Goal: Information Seeking & Learning: Learn about a topic

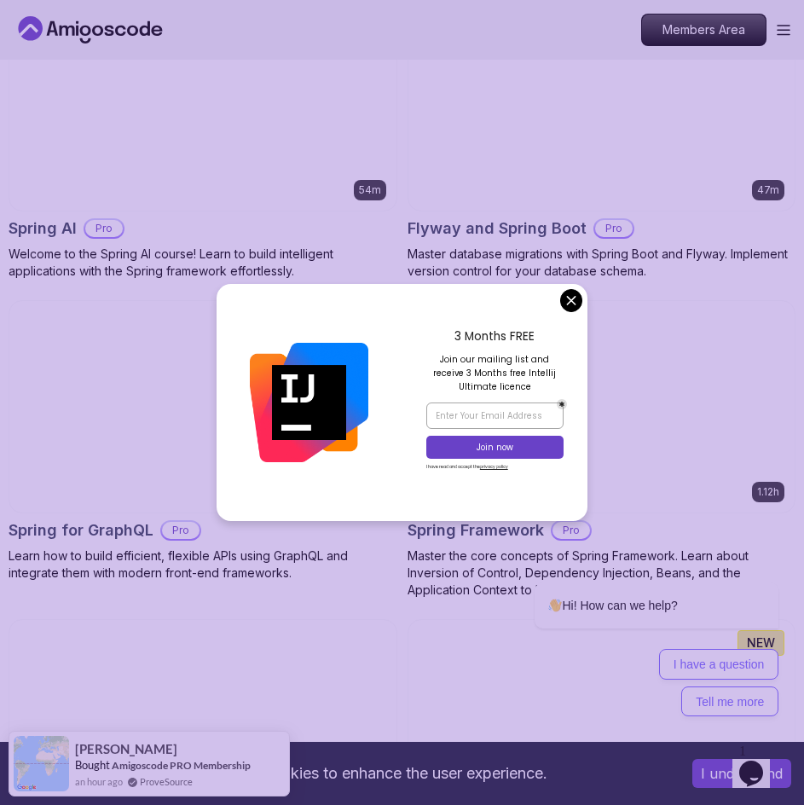
scroll to position [6654, 0]
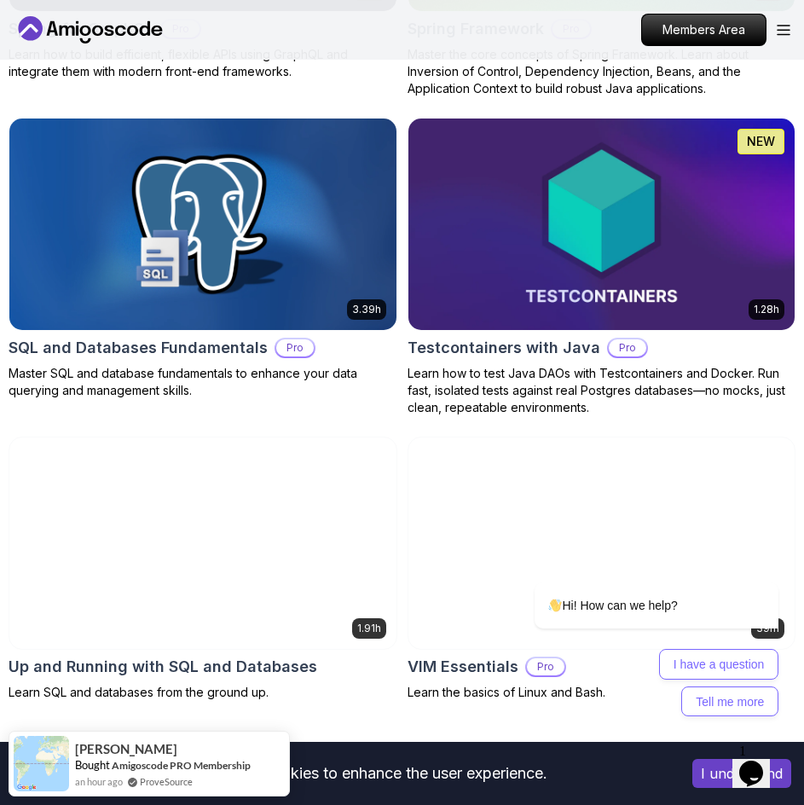
scroll to position [7251, 0]
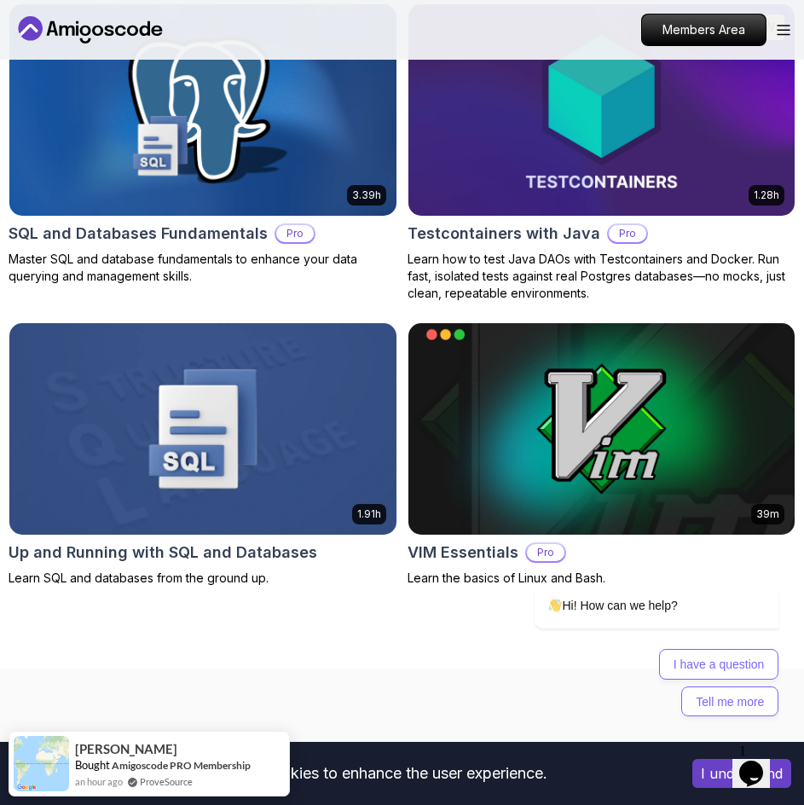
click at [256, 170] on img at bounding box center [203, 110] width 406 height 222
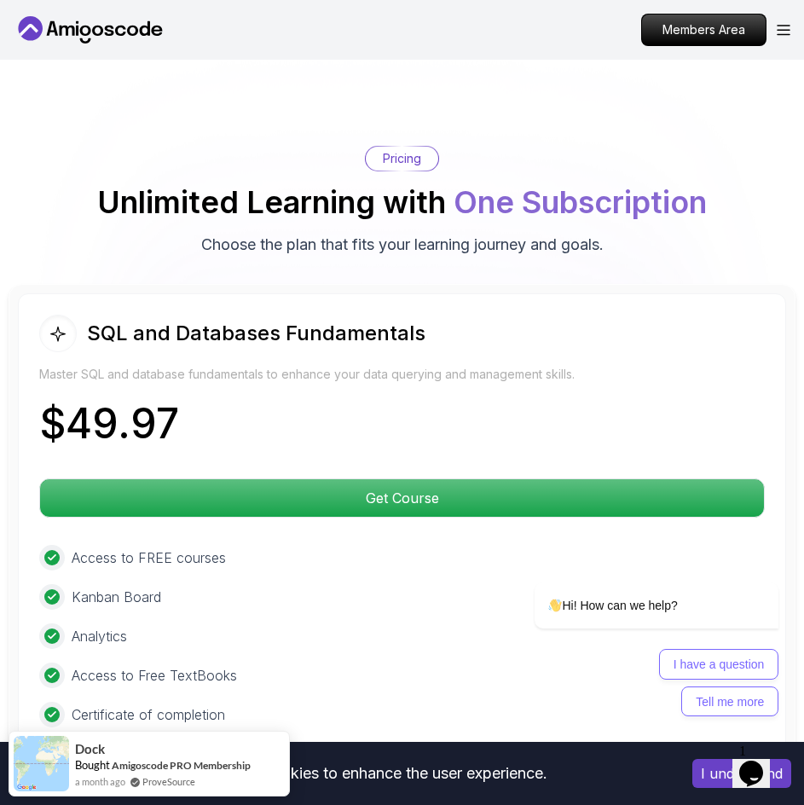
scroll to position [4180, 0]
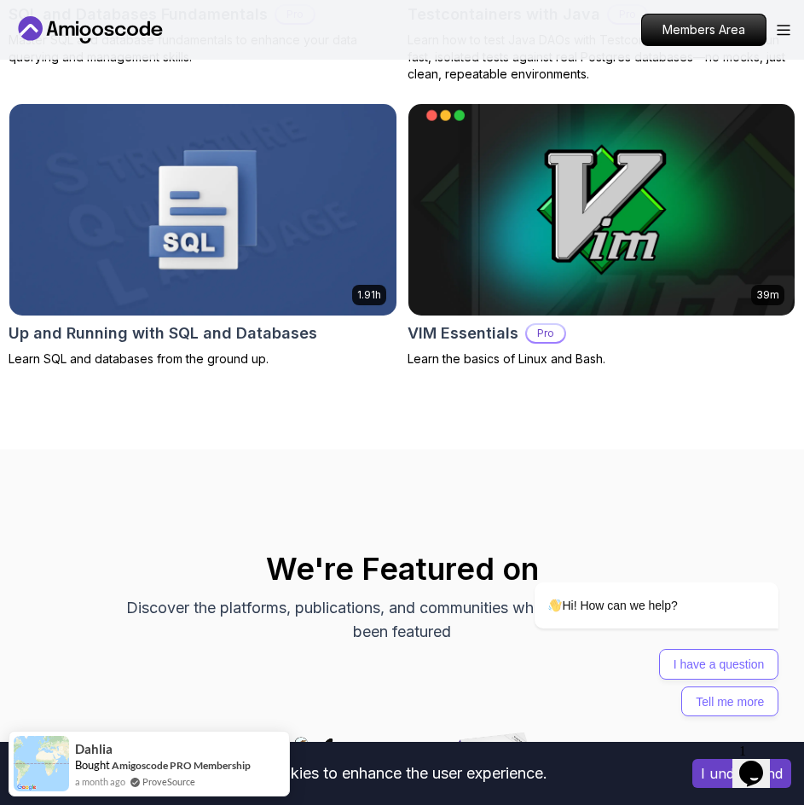
scroll to position [7422, 0]
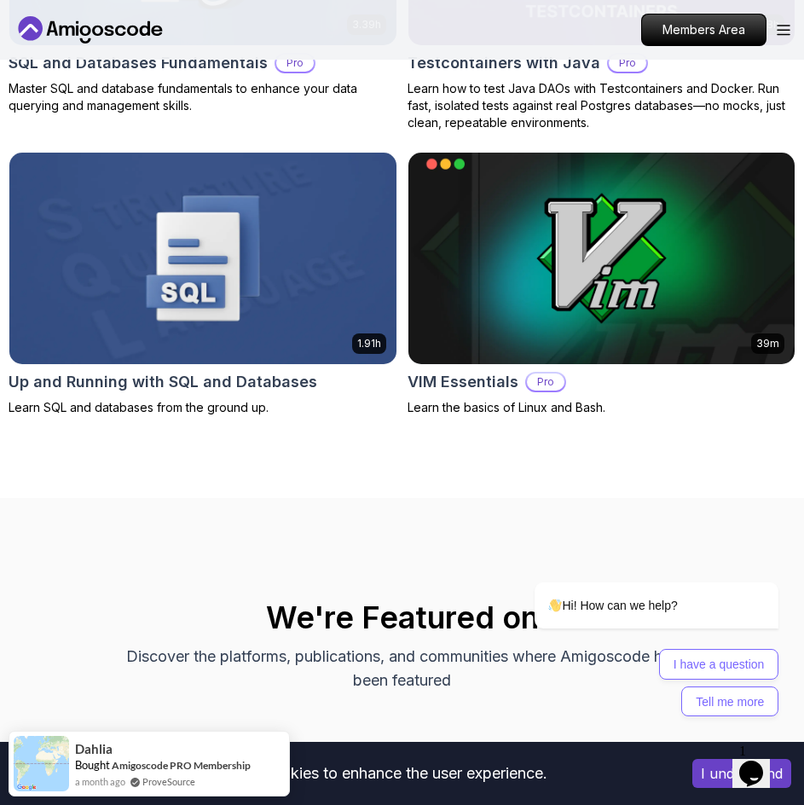
click at [258, 260] on img at bounding box center [203, 259] width 406 height 222
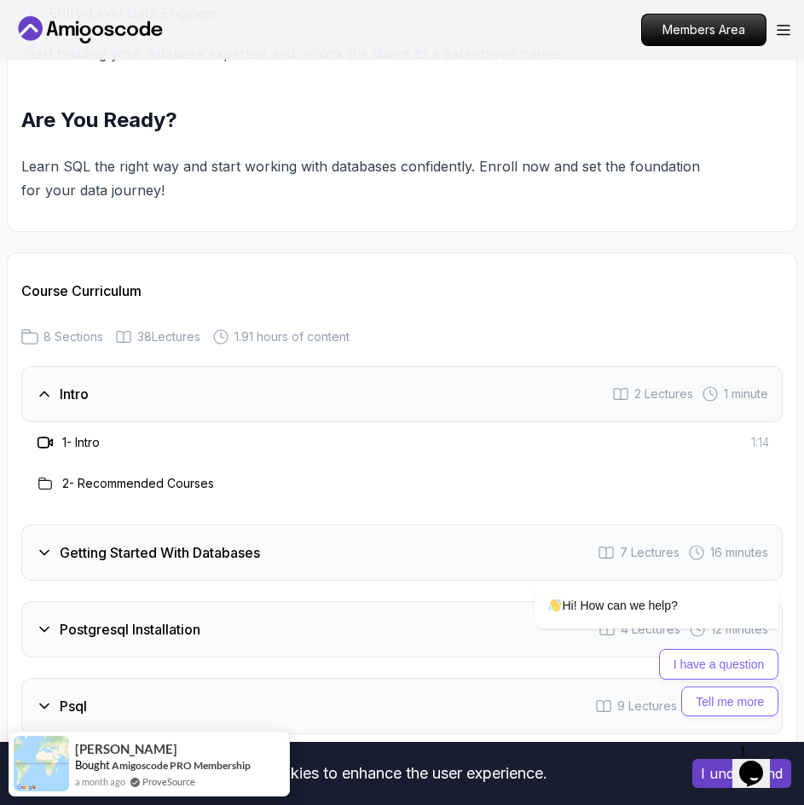
scroll to position [2559, 0]
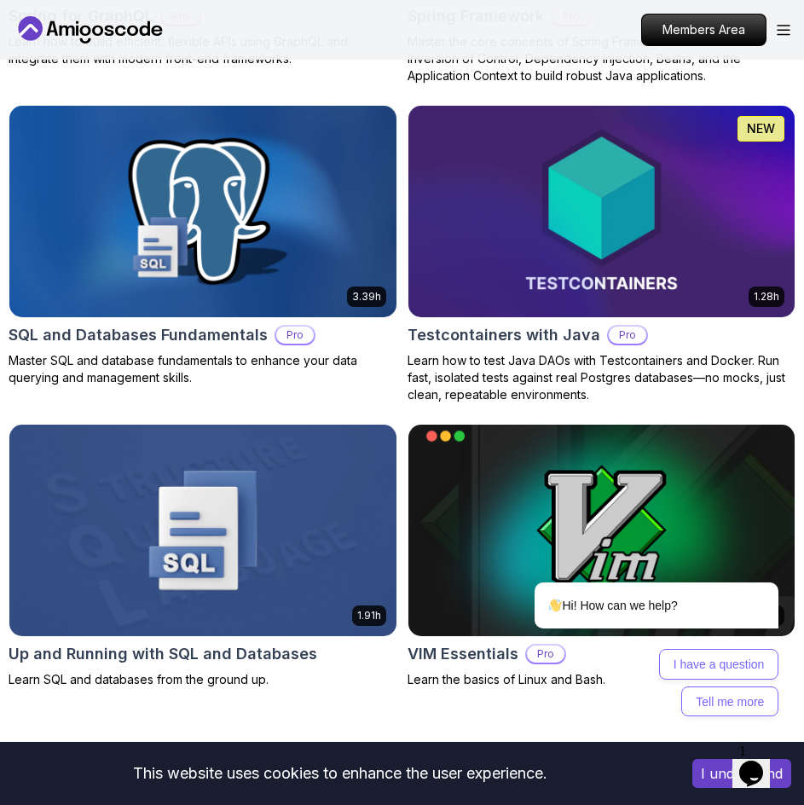
scroll to position [7128, 0]
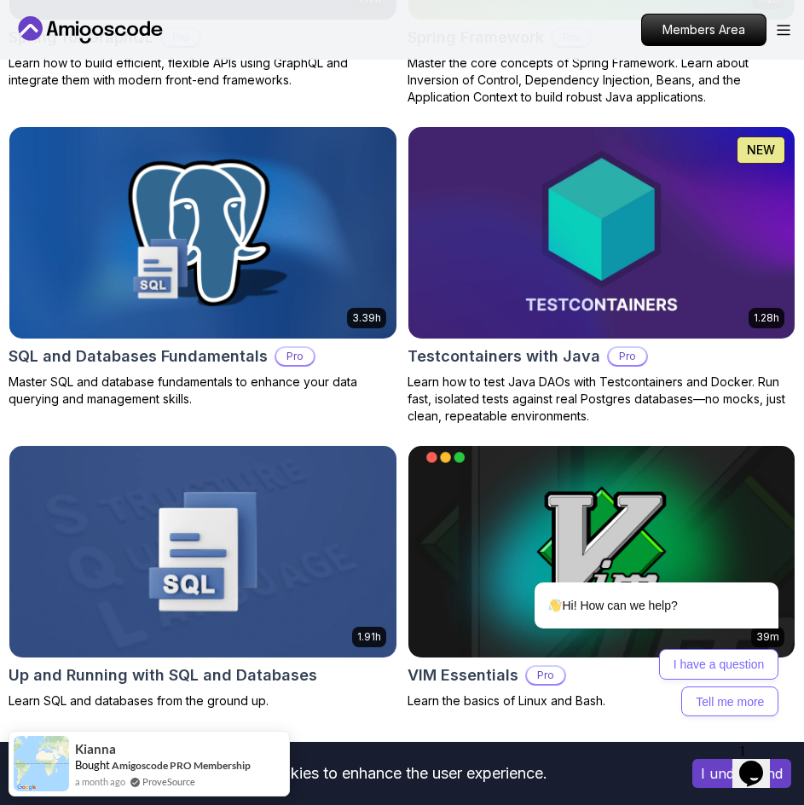
click at [291, 238] on img at bounding box center [203, 233] width 406 height 222
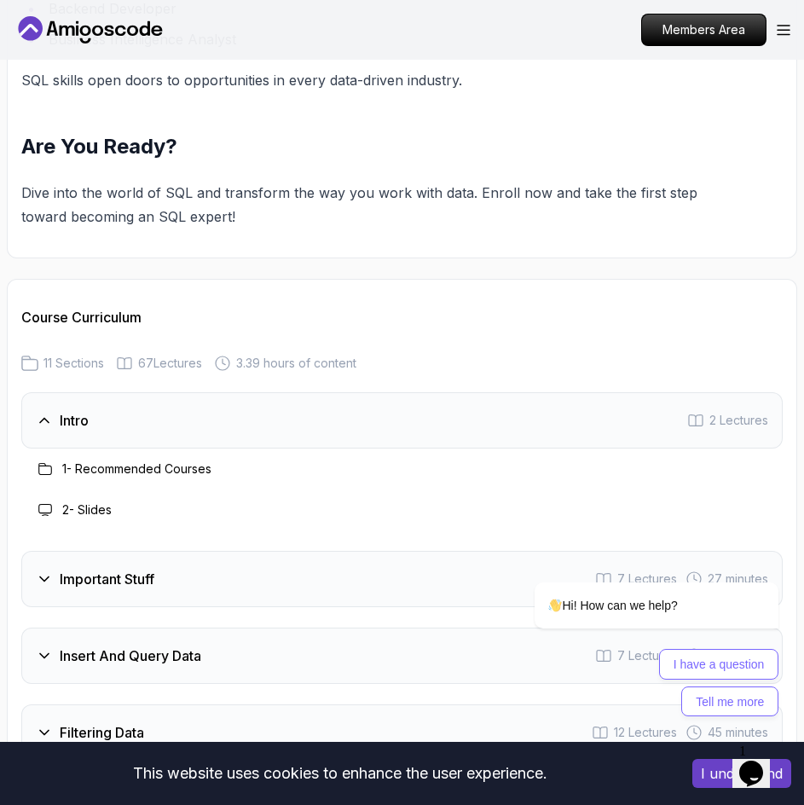
scroll to position [2900, 0]
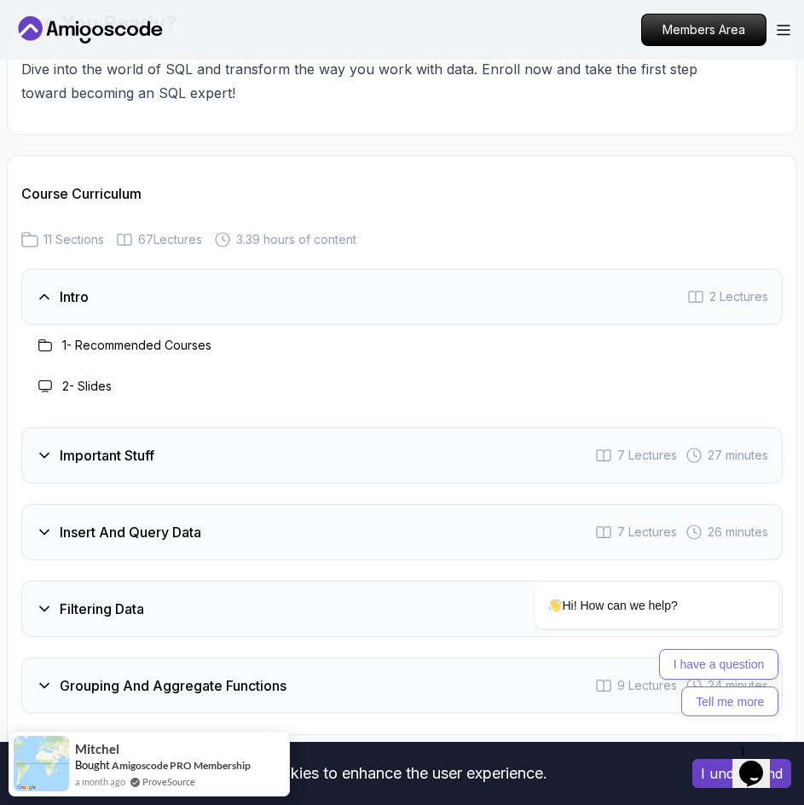
click at [49, 454] on icon at bounding box center [44, 456] width 9 height 4
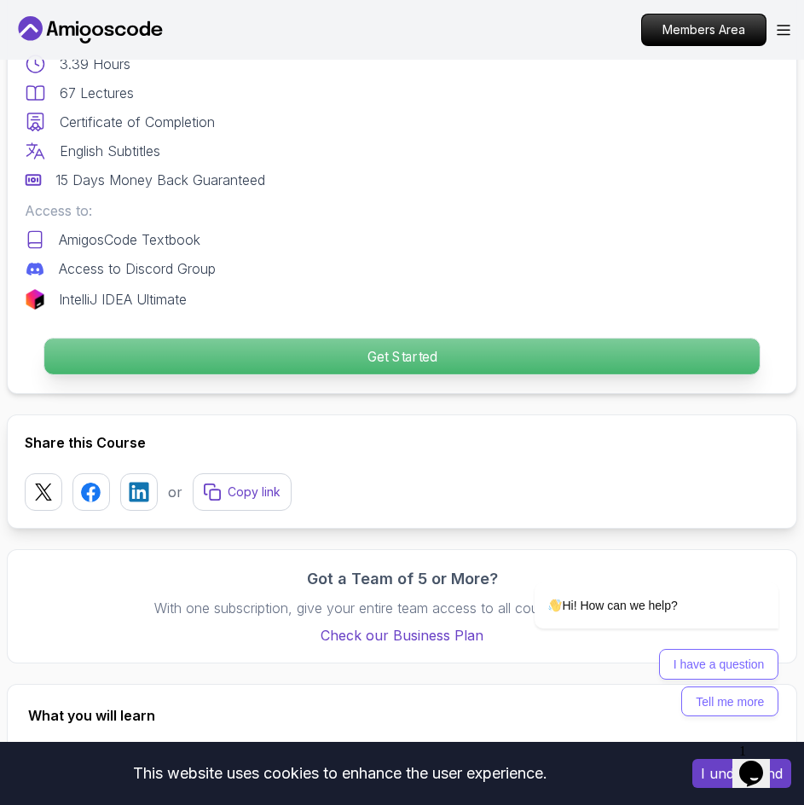
click at [377, 363] on p "Get Started" at bounding box center [402, 358] width 716 height 36
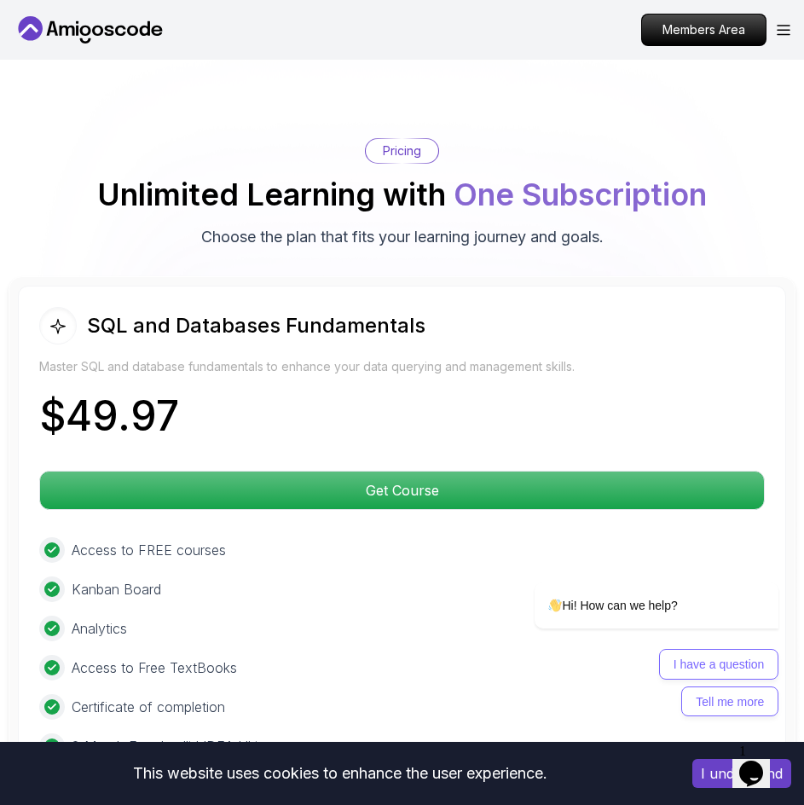
scroll to position [4393, 0]
